Goal: Check status: Check status

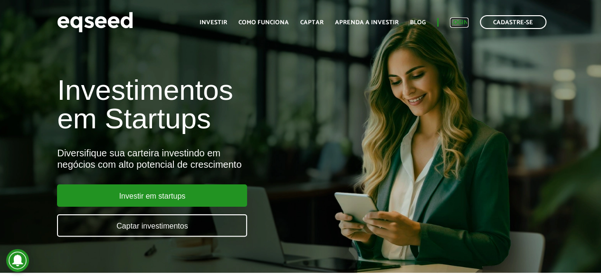
click at [457, 21] on link "Login" at bounding box center [459, 22] width 19 height 6
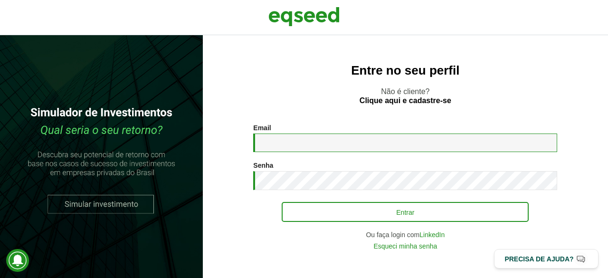
type input "**********"
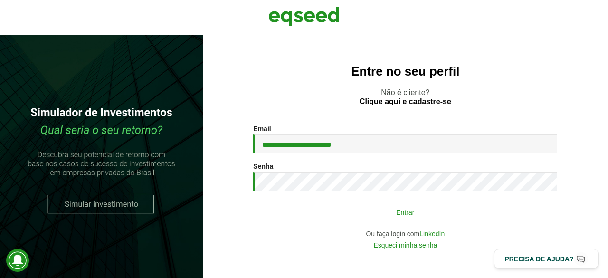
click at [349, 211] on button "Entrar" at bounding box center [405, 212] width 247 height 18
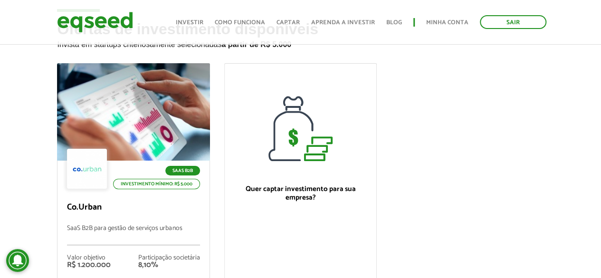
scroll to position [95, 0]
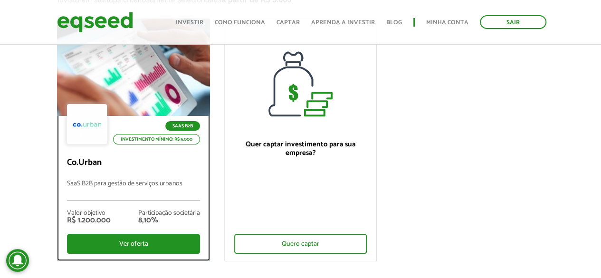
click at [177, 82] on div at bounding box center [133, 67] width 183 height 117
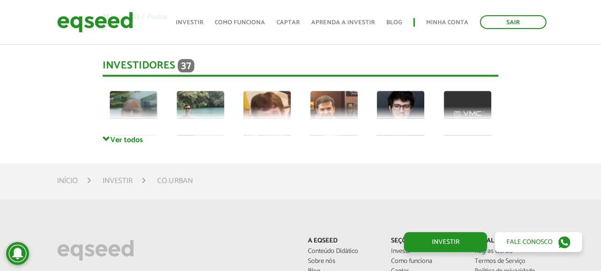
scroll to position [2233, 0]
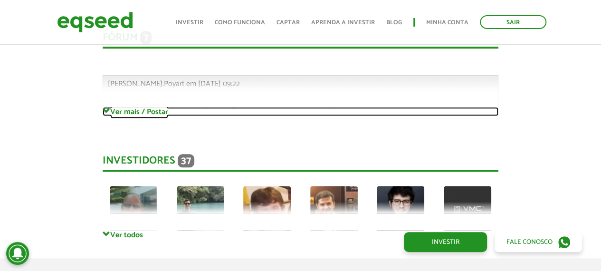
click at [144, 115] on link "Ver mais / Postar" at bounding box center [301, 111] width 396 height 9
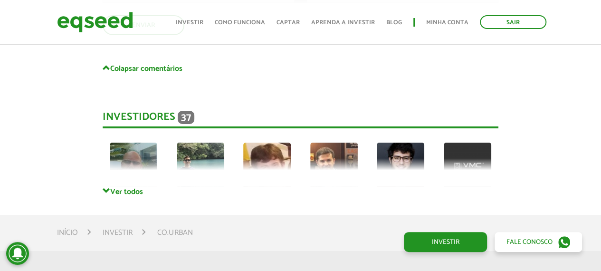
scroll to position [3421, 0]
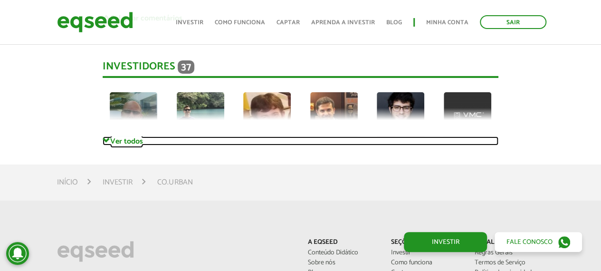
click at [132, 145] on link "Ver todos" at bounding box center [301, 140] width 396 height 9
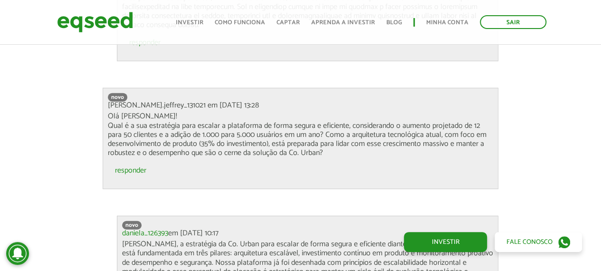
scroll to position [2708, 0]
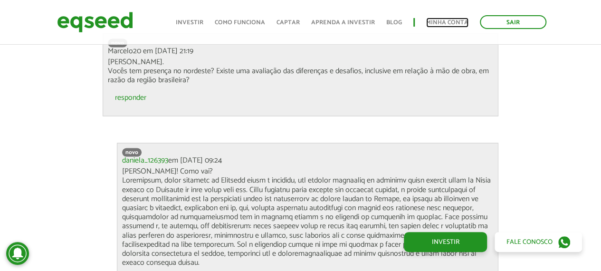
click at [434, 21] on link "Minha conta" at bounding box center [447, 22] width 42 height 6
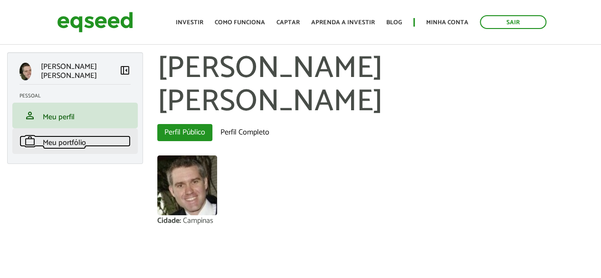
click at [68, 142] on span "Meu portfólio" at bounding box center [64, 142] width 43 height 13
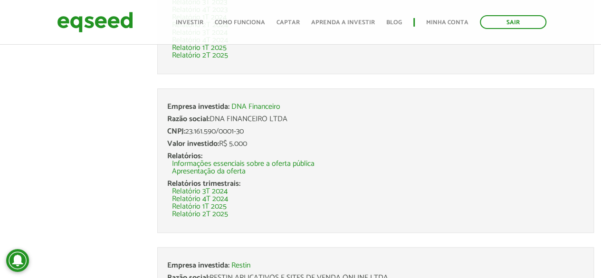
scroll to position [333, 0]
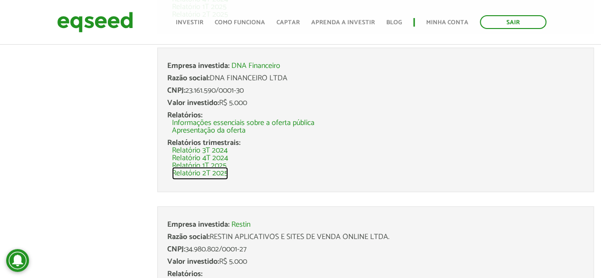
click at [213, 172] on link "Relatório 2T 2025" at bounding box center [200, 174] width 56 height 8
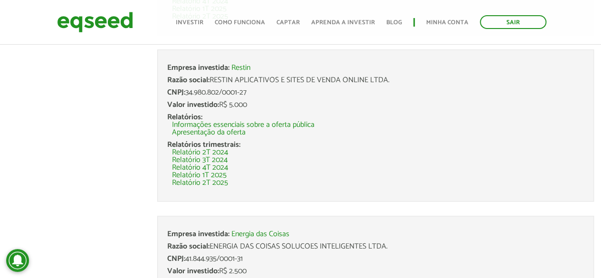
scroll to position [475, 0]
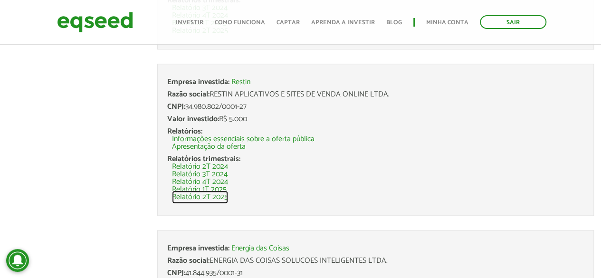
click at [219, 199] on link "Relatório 2T 2025" at bounding box center [200, 197] width 56 height 8
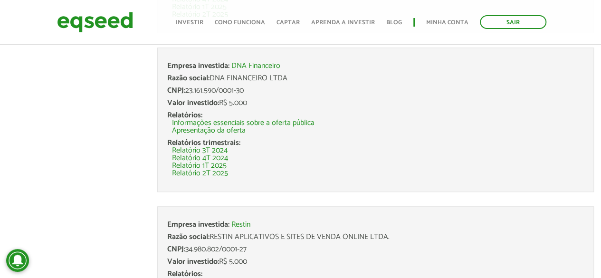
scroll to position [475, 0]
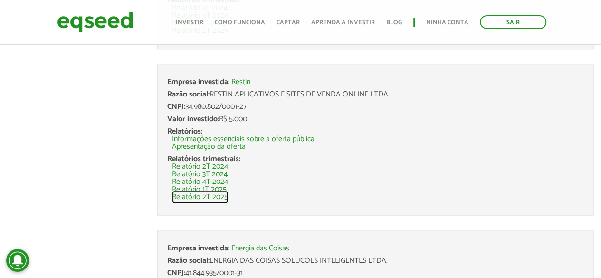
click at [198, 194] on link "Relatório 2T 2025" at bounding box center [200, 197] width 56 height 8
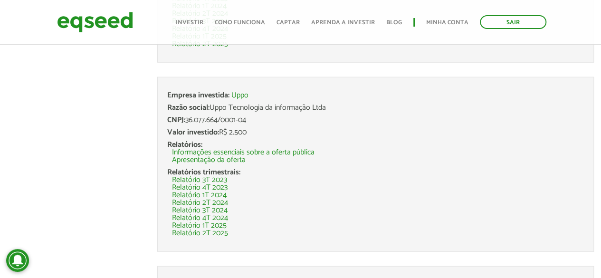
scroll to position [1188, 0]
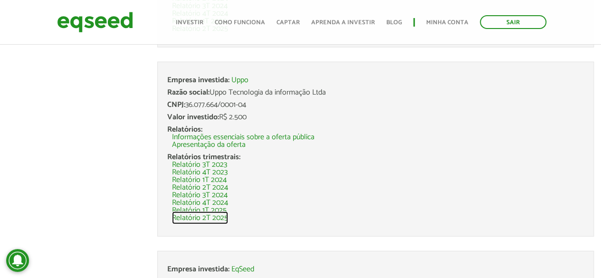
click at [212, 216] on link "Relatório 2T 2025" at bounding box center [200, 218] width 56 height 8
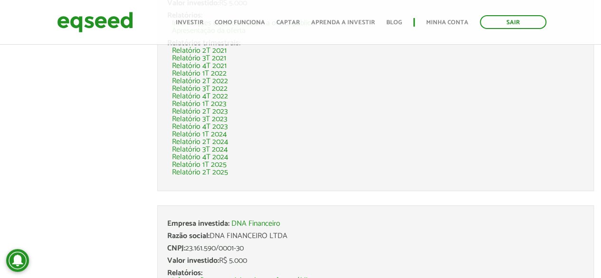
scroll to position [190, 0]
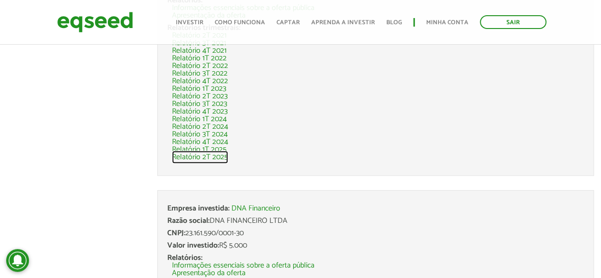
click at [207, 158] on link "Relatório 2T 2025" at bounding box center [200, 157] width 56 height 8
